Goal: Task Accomplishment & Management: Manage account settings

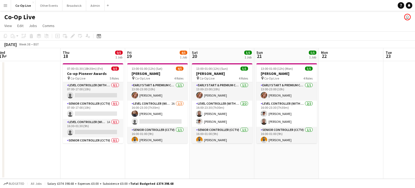
scroll to position [0, 198]
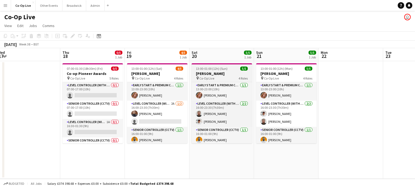
click at [222, 70] on span "13:00-01:00 (12h) (Sun)" at bounding box center [212, 69] width 32 height 4
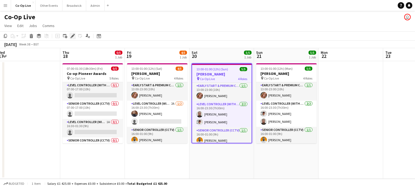
click at [74, 36] on icon "Edit" at bounding box center [73, 36] width 4 height 4
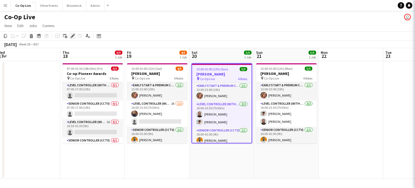
type input "**********"
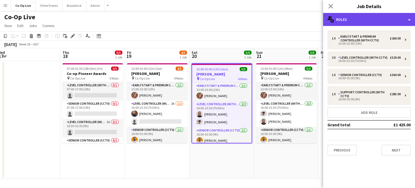
click at [375, 21] on div "multiple-users-add Roles" at bounding box center [369, 19] width 92 height 13
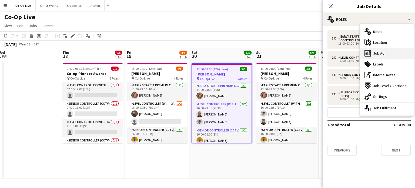
click at [385, 52] on div "ads-window Job Ad" at bounding box center [387, 53] width 54 height 11
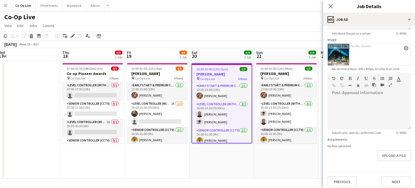
scroll to position [78, 0]
click at [393, 151] on button "Upload a file" at bounding box center [394, 155] width 34 height 11
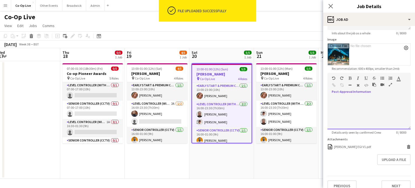
click at [353, 94] on div at bounding box center [369, 111] width 83 height 36
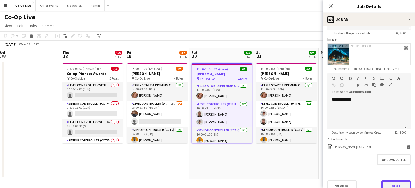
click at [393, 185] on button "Next" at bounding box center [396, 185] width 29 height 11
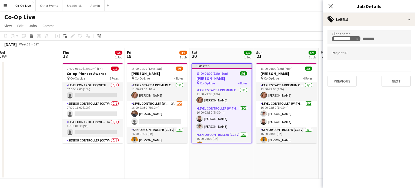
scroll to position [0, 0]
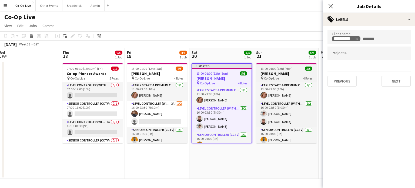
click at [285, 73] on h3 "[PERSON_NAME]" at bounding box center [286, 73] width 61 height 5
type input "**********"
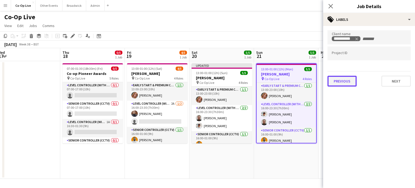
click at [338, 80] on button "Previous" at bounding box center [342, 81] width 29 height 11
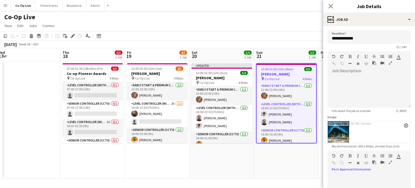
click at [354, 175] on div at bounding box center [367, 190] width 79 height 32
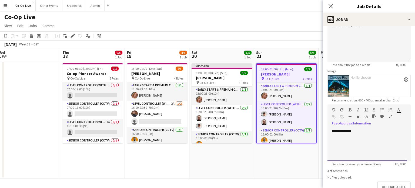
scroll to position [46, 0]
click at [388, 185] on button "Upload a file" at bounding box center [394, 186] width 34 height 11
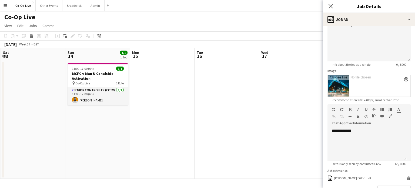
scroll to position [0, 181]
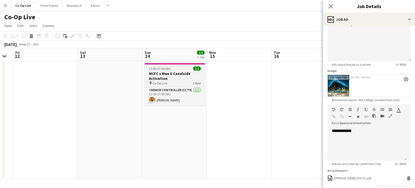
click at [170, 68] on span "11:00-17:00 (6h)" at bounding box center [160, 69] width 22 height 4
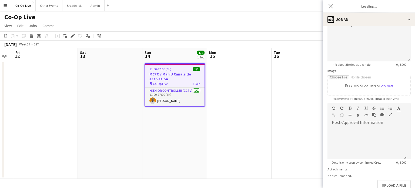
type input "**********"
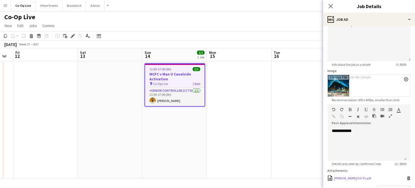
scroll to position [84, 0]
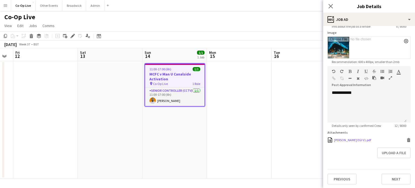
click at [408, 139] on icon at bounding box center [409, 140] width 3 height 2
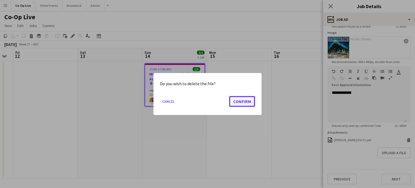
click at [251, 103] on button "Confirm" at bounding box center [242, 101] width 26 height 11
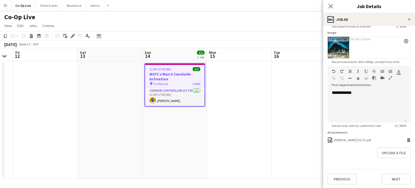
scroll to position [80, 0]
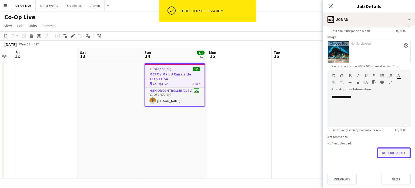
click at [384, 156] on button "Upload a file" at bounding box center [394, 152] width 34 height 11
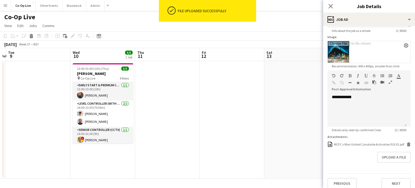
scroll to position [0, 141]
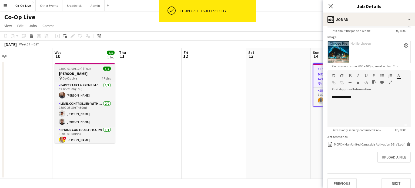
click at [91, 77] on div "pin Co-Op Live 4 Roles" at bounding box center [85, 78] width 61 height 4
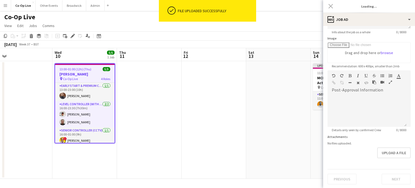
type input "**********"
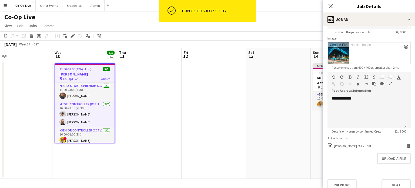
scroll to position [80, 0]
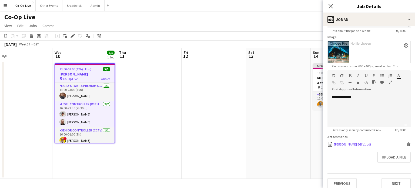
click at [407, 145] on icon "Delete" at bounding box center [409, 144] width 4 height 4
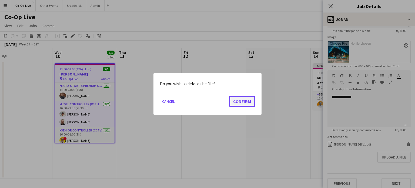
click at [245, 102] on button "Confirm" at bounding box center [242, 101] width 26 height 11
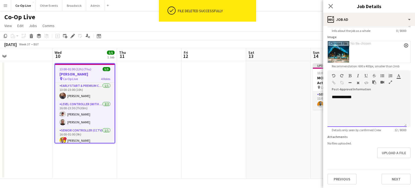
click at [342, 98] on div "**********" at bounding box center [367, 110] width 79 height 32
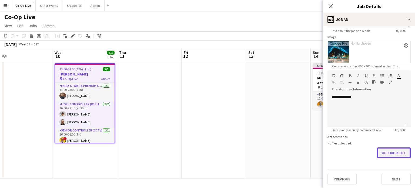
click at [393, 153] on button "Upload a file" at bounding box center [394, 152] width 34 height 11
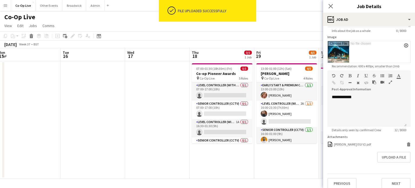
scroll to position [0, 212]
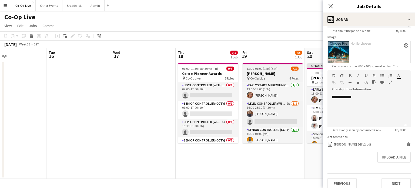
click at [269, 73] on h3 "[PERSON_NAME]" at bounding box center [272, 73] width 61 height 5
type input "**********"
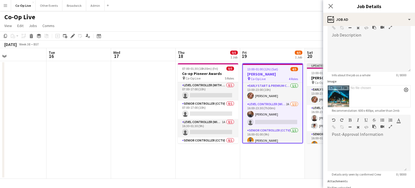
scroll to position [80, 0]
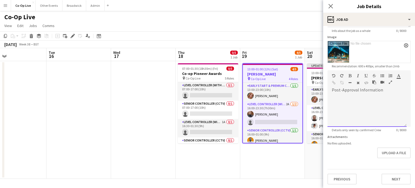
click at [359, 96] on div at bounding box center [367, 110] width 79 height 32
drag, startPoint x: 391, startPoint y: 158, endPoint x: 358, endPoint y: 166, distance: 34.4
click at [358, 166] on form "**********" at bounding box center [369, 67] width 92 height 234
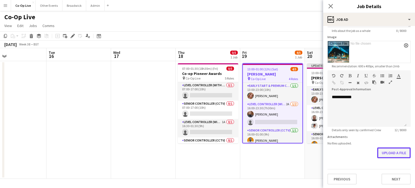
click at [390, 150] on button "Upload a file" at bounding box center [394, 152] width 34 height 11
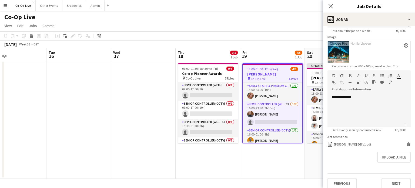
click at [290, 16] on div "Co-Op Live user" at bounding box center [207, 16] width 415 height 10
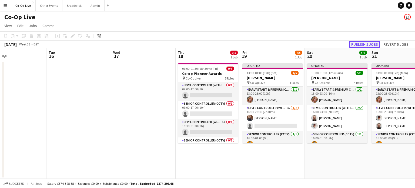
click at [365, 45] on button "Publish 5 jobs" at bounding box center [364, 44] width 31 height 7
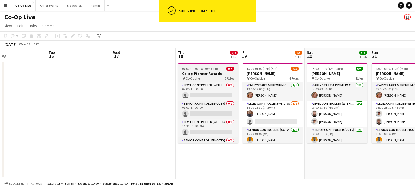
click at [201, 75] on h3 "Co-op Pioneer Awards" at bounding box center [208, 73] width 61 height 5
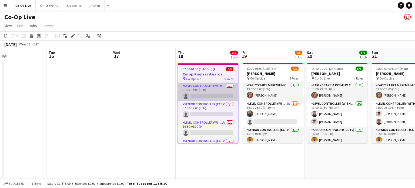
click at [215, 94] on app-card-role "Level Controller (with CCTV) 0/1 07:00-17:00 (10h) single-neutral-actions" at bounding box center [207, 92] width 59 height 18
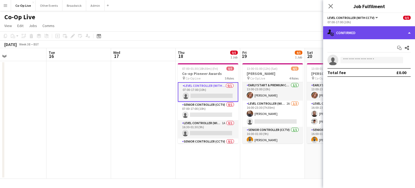
click at [367, 33] on div "single-neutral-actions-check-2 Confirmed" at bounding box center [369, 32] width 92 height 13
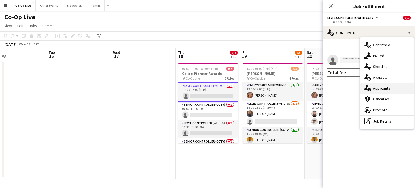
click at [386, 89] on span "Applicants" at bounding box center [381, 88] width 17 height 5
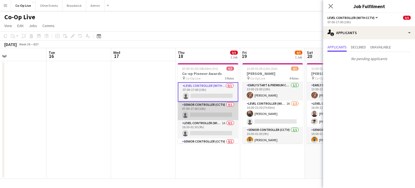
click at [202, 111] on app-card-role "Senior Controller (CCTV) 0/1 07:00-17:00 (10h) single-neutral-actions" at bounding box center [208, 111] width 61 height 18
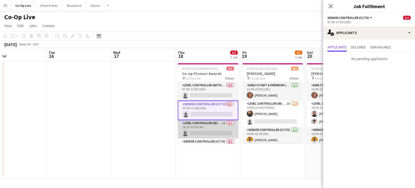
click at [204, 126] on app-card-role "Level Controller (with CCTV) 1A 0/1 16:30-01:30 (9h) single-neutral-actions" at bounding box center [208, 129] width 61 height 18
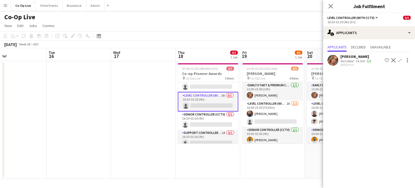
scroll to position [31, 0]
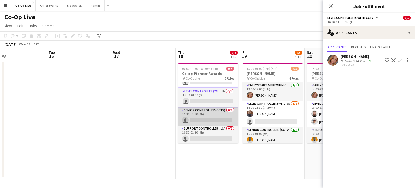
click at [204, 118] on app-card-role "Senior Controller (CCTV) 0/1 16:30-01:30 (9h) single-neutral-actions" at bounding box center [208, 116] width 61 height 18
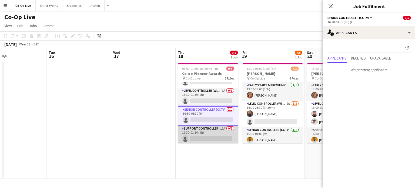
click at [204, 139] on app-card-role "Support Controller (with CCTV) 1A 0/1 16:30-01:30 (9h) single-neutral-actions" at bounding box center [208, 134] width 61 height 18
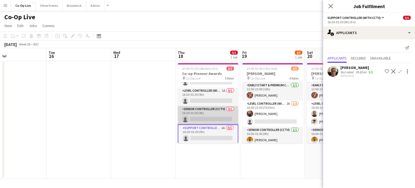
click at [207, 109] on app-card-role "Senior Controller (CCTV) 0/1 16:30-01:30 (9h) single-neutral-actions" at bounding box center [208, 115] width 61 height 18
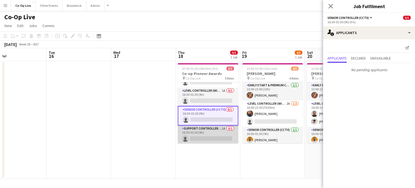
click at [207, 133] on app-card-role "Support Controller (with CCTV) 1A 0/1 16:30-01:30 (9h) single-neutral-actions" at bounding box center [208, 134] width 61 height 18
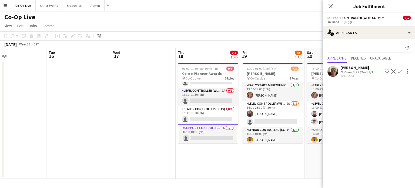
click at [218, 24] on app-page-menu "View Day view expanded Day view collapsed Month view Date picker Jump to [DATE]…" at bounding box center [207, 26] width 415 height 10
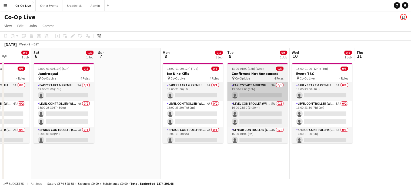
scroll to position [0, 214]
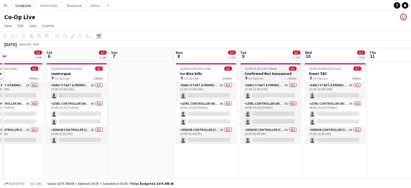
click at [276, 75] on h3 "Confirmed Not Announced" at bounding box center [270, 73] width 61 height 5
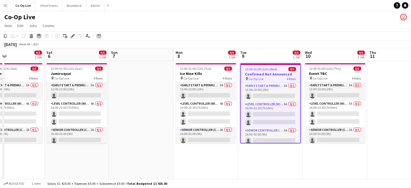
click at [39, 38] on div "Group" at bounding box center [39, 36] width 6 height 6
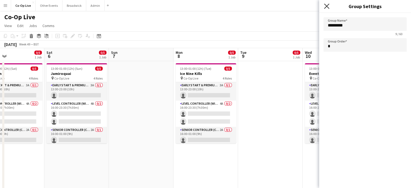
click at [326, 7] on icon at bounding box center [326, 6] width 5 height 5
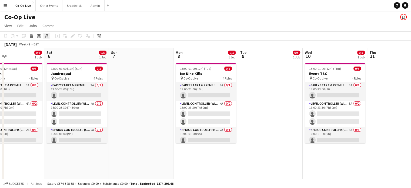
click at [43, 36] on div "Ungroup" at bounding box center [46, 36] width 6 height 6
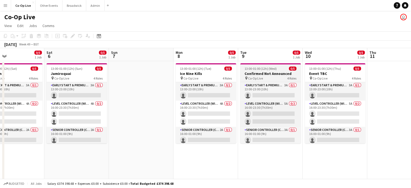
click at [263, 75] on h3 "Confirmed Not Announced" at bounding box center [270, 73] width 61 height 5
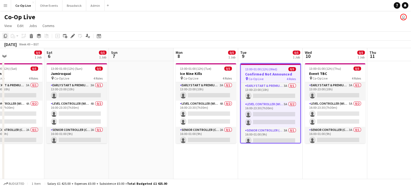
click at [5, 36] on icon at bounding box center [5, 36] width 3 height 4
click at [132, 78] on app-date-cell at bounding box center [141, 148] width 65 height 175
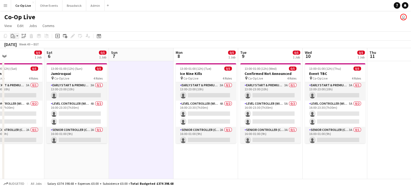
click at [13, 39] on div "Paste" at bounding box center [13, 36] width 6 height 6
click at [24, 47] on link "Paste Ctrl+V" at bounding box center [39, 46] width 51 height 5
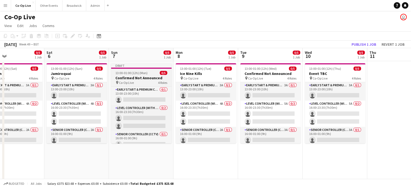
click at [149, 77] on h3 "Confirmed Not Announced" at bounding box center [141, 77] width 61 height 5
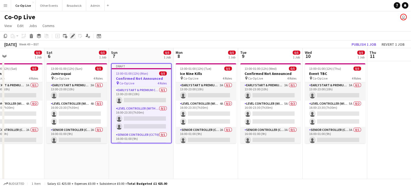
click at [72, 34] on icon "Edit" at bounding box center [73, 36] width 4 height 4
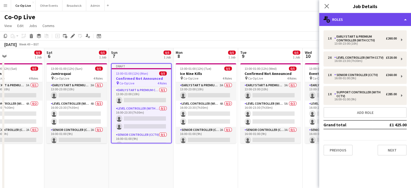
click at [401, 18] on div "multiple-users-add Roles" at bounding box center [365, 19] width 92 height 13
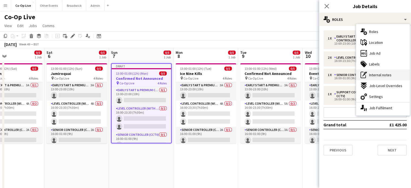
click at [382, 71] on div "pen-write Internal notes" at bounding box center [383, 74] width 54 height 11
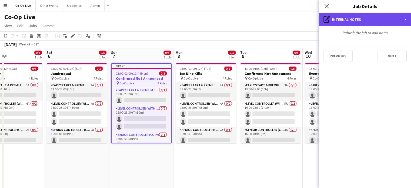
click at [397, 19] on div "pen-write Internal notes" at bounding box center [365, 19] width 92 height 13
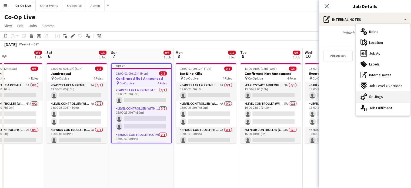
click at [377, 96] on span "Settings" at bounding box center [376, 96] width 14 height 5
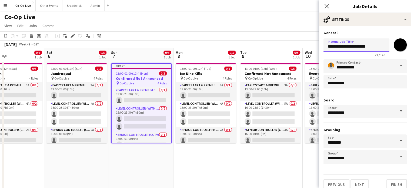
drag, startPoint x: 381, startPoint y: 46, endPoint x: 308, endPoint y: 54, distance: 73.4
click at [308, 54] on body "Menu Boards Boards Boards All jobs Status Workforce Workforce My Workforce Recr…" at bounding box center [205, 122] width 411 height 245
type input "**********"
click at [395, 182] on button "Finish" at bounding box center [397, 184] width 20 height 11
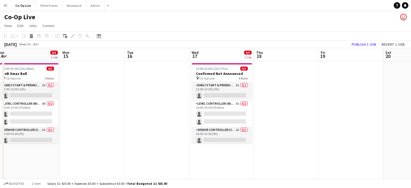
scroll to position [0, 173]
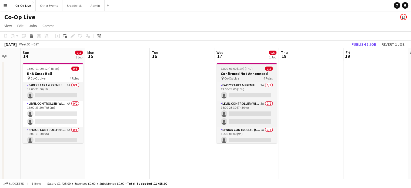
click at [238, 74] on h3 "Confirmed Not Announced" at bounding box center [247, 73] width 61 height 5
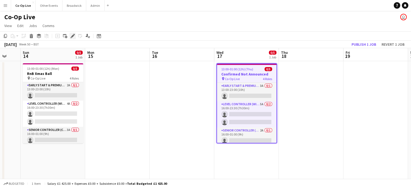
click at [71, 36] on icon "Edit" at bounding box center [73, 36] width 4 height 4
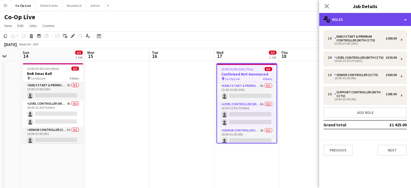
click at [394, 17] on div "multiple-users-add Roles" at bounding box center [365, 19] width 92 height 13
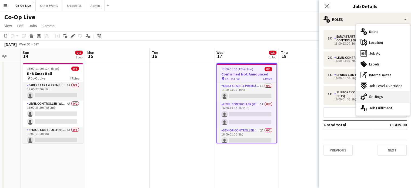
click at [387, 99] on div "cog-double-3 Settings" at bounding box center [383, 96] width 54 height 11
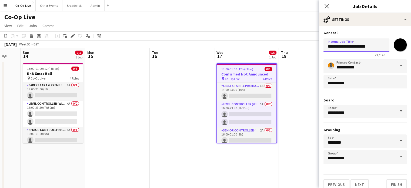
drag, startPoint x: 377, startPoint y: 47, endPoint x: 294, endPoint y: 53, distance: 83.4
click at [294, 53] on body "Menu Boards Boards Boards All jobs Status Workforce Workforce My Workforce Recr…" at bounding box center [205, 122] width 411 height 245
type input "**********"
click at [395, 183] on button "Finish" at bounding box center [397, 184] width 20 height 11
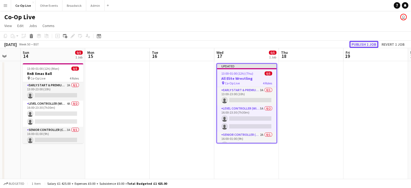
click at [361, 45] on button "Publish 1 job" at bounding box center [364, 44] width 29 height 7
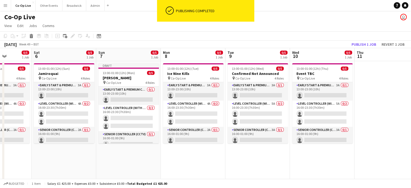
scroll to position [0, 162]
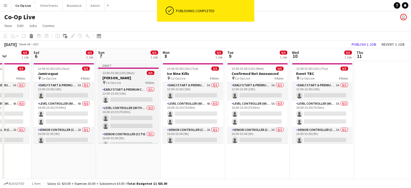
click at [128, 75] on app-job-card "Draft 13:00-01:00 (12h) (Mon) 0/5 [PERSON_NAME] pin Co-Op Live 4 Roles Early St…" at bounding box center [128, 103] width 61 height 80
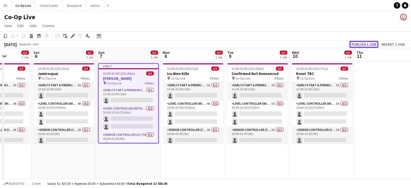
click at [372, 45] on button "Publish 1 job" at bounding box center [364, 44] width 29 height 7
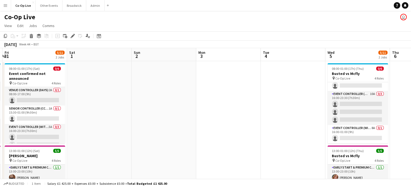
scroll to position [0, 195]
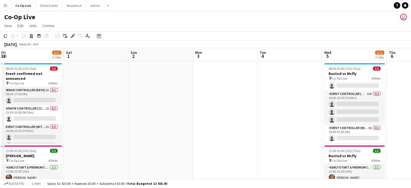
click at [98, 81] on app-date-cell at bounding box center [96, 148] width 65 height 175
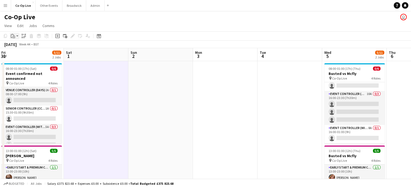
click at [13, 37] on icon "Paste" at bounding box center [13, 36] width 4 height 4
click at [25, 45] on link "Paste Ctrl+V" at bounding box center [39, 46] width 51 height 5
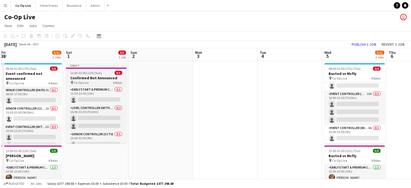
click at [106, 79] on h3 "Confirmed Not Announced" at bounding box center [96, 77] width 61 height 5
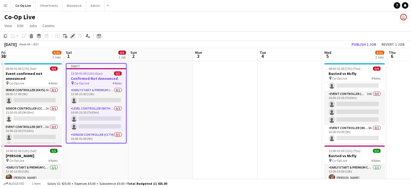
click at [71, 38] on icon at bounding box center [71, 37] width 1 height 1
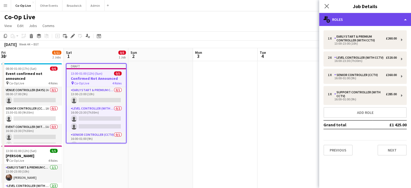
click at [370, 18] on div "multiple-users-add Roles" at bounding box center [365, 19] width 92 height 13
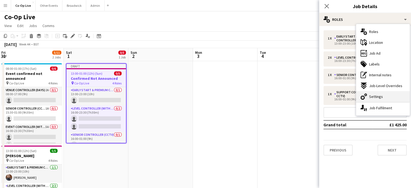
click at [383, 98] on div "cog-double-3 Settings" at bounding box center [383, 96] width 54 height 11
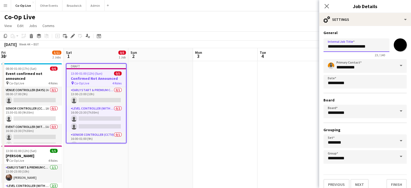
drag, startPoint x: 380, startPoint y: 49, endPoint x: 241, endPoint y: 61, distance: 139.5
click at [241, 61] on body "Menu Boards Boards Boards All jobs Status Workforce Workforce My Workforce Recr…" at bounding box center [205, 122] width 411 height 245
click at [346, 47] on input "**********" at bounding box center [357, 45] width 66 height 14
click at [361, 46] on input "**********" at bounding box center [357, 45] width 66 height 14
click at [353, 47] on input "**********" at bounding box center [357, 45] width 66 height 14
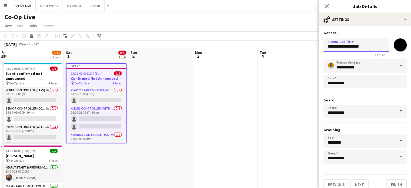
click at [364, 48] on input "**********" at bounding box center [357, 45] width 66 height 14
click at [364, 47] on input "**********" at bounding box center [357, 45] width 66 height 14
click at [374, 46] on input "**********" at bounding box center [357, 45] width 66 height 14
type input "**********"
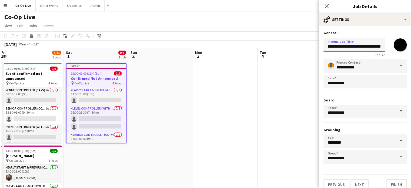
scroll to position [0, 0]
click at [394, 182] on button "Finish" at bounding box center [397, 184] width 20 height 11
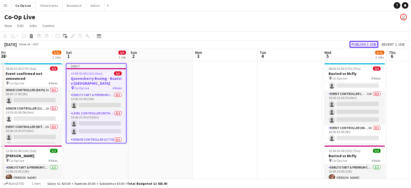
click at [366, 43] on button "Publish 1 job" at bounding box center [364, 44] width 29 height 7
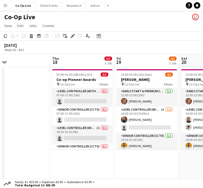
scroll to position [0, 210]
